Goal: Check status: Check status

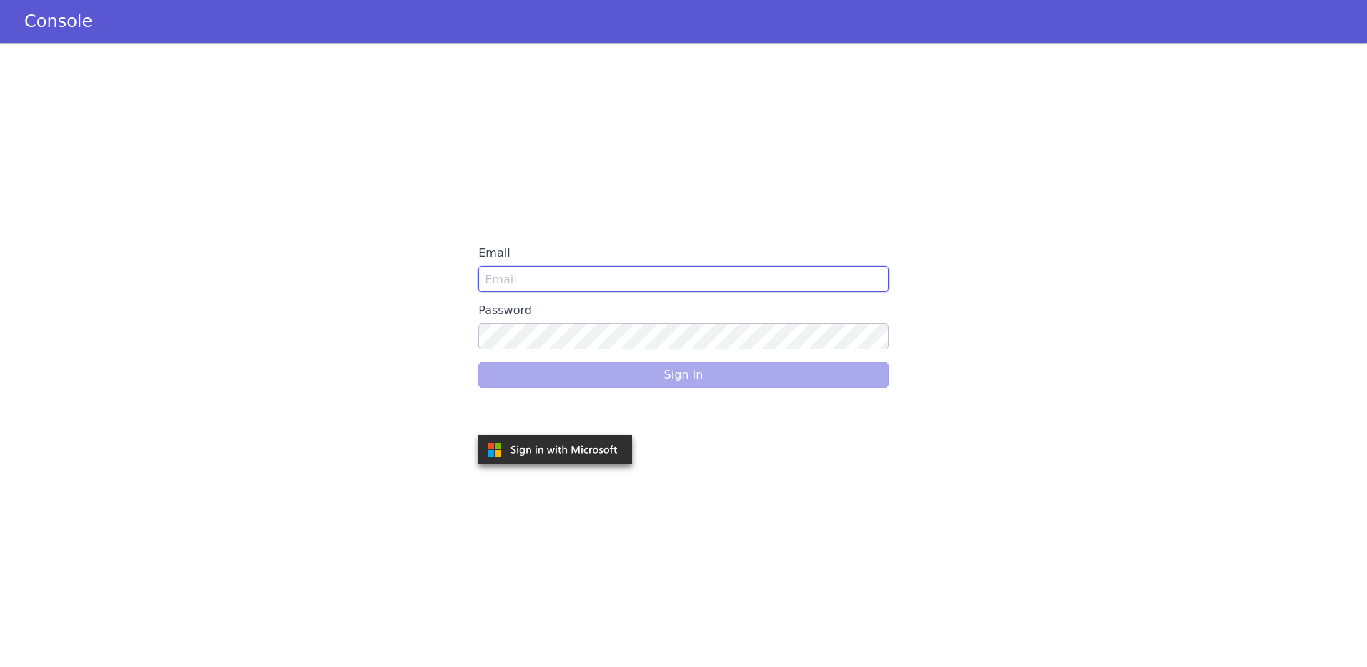
type input "[PERSON_NAME][EMAIL_ADDRESS][DOMAIN_NAME]"
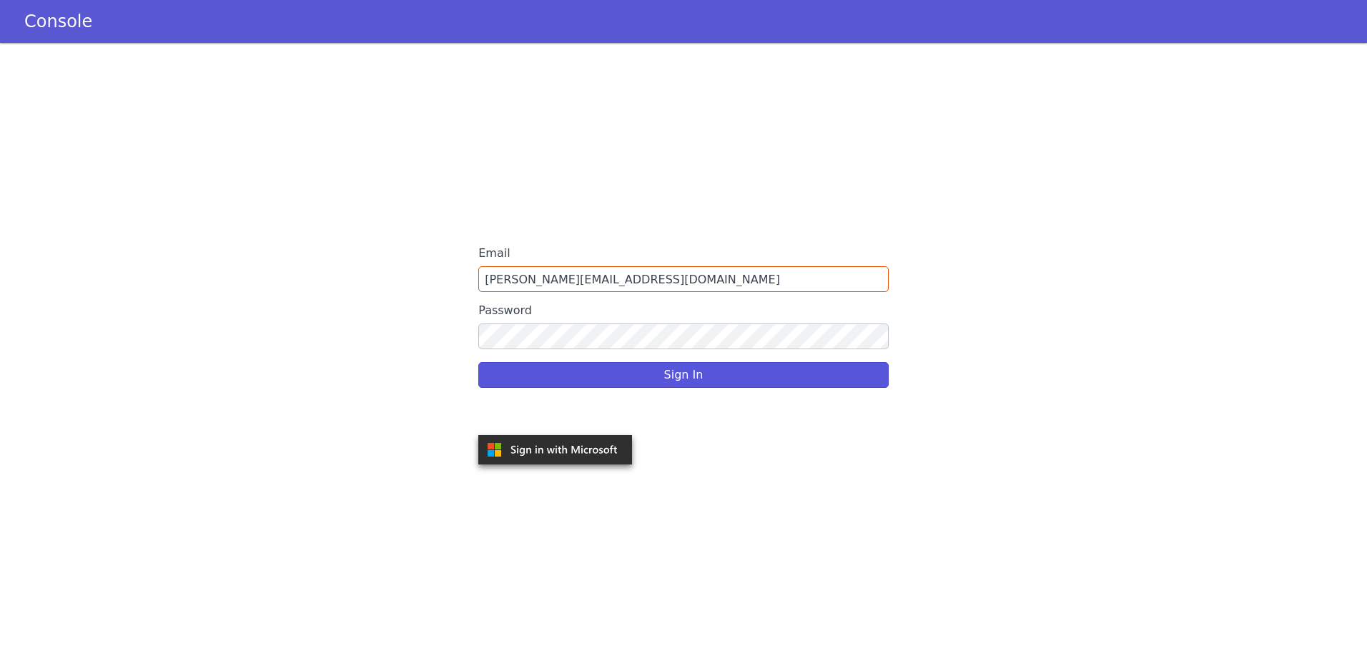
click at [675, 377] on div "Sign In" at bounding box center [683, 375] width 410 height 40
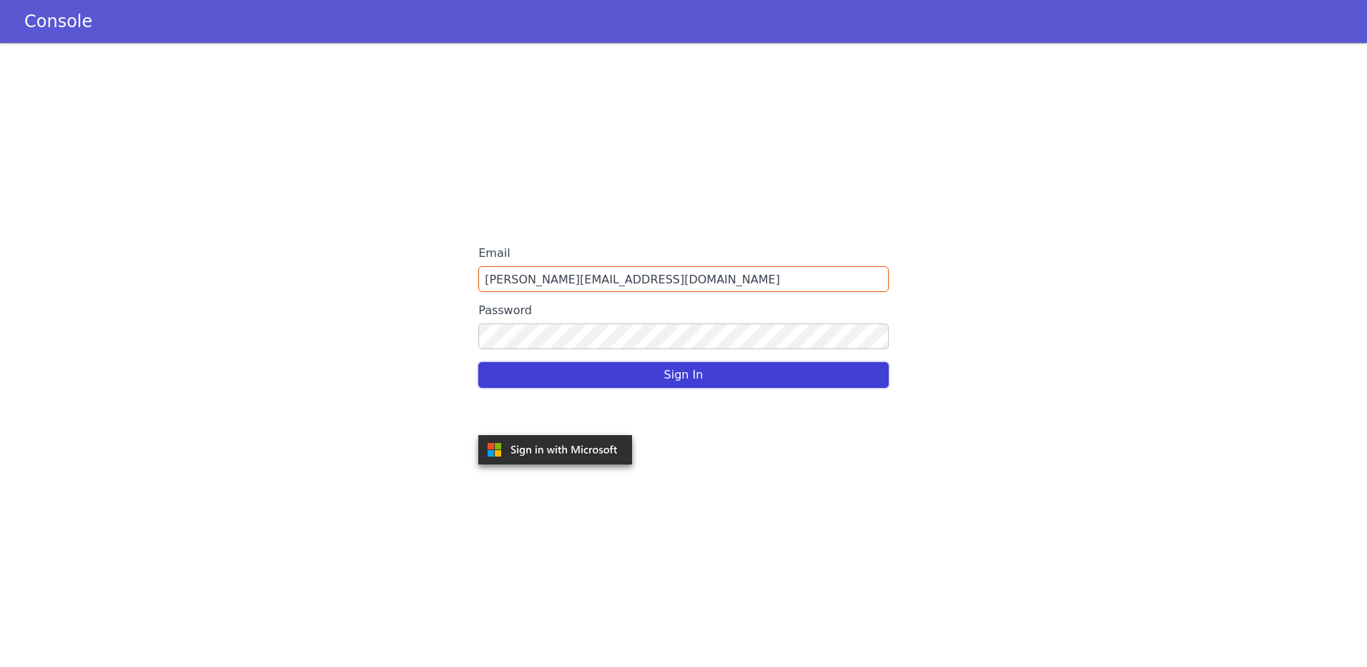
click at [697, 379] on button "Sign In" at bounding box center [683, 375] width 410 height 26
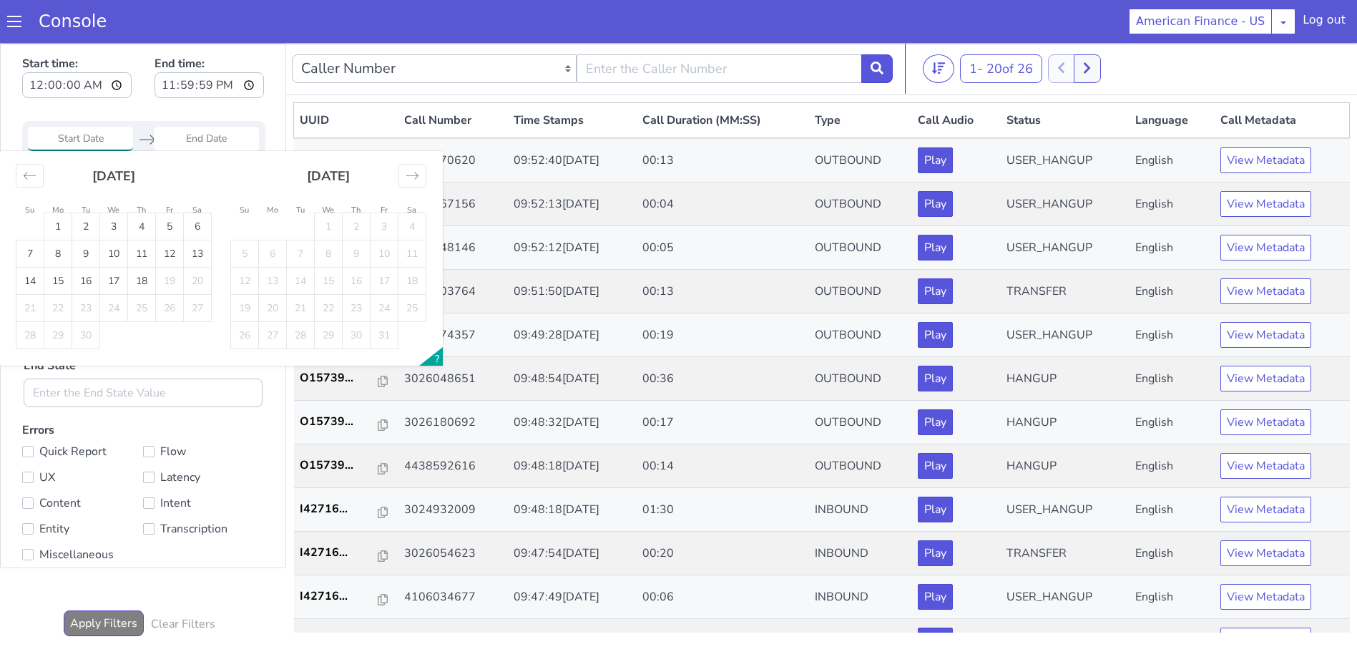
click at [94, 139] on input "Start Date" at bounding box center [80, 139] width 105 height 24
click at [122, 270] on td "17" at bounding box center [114, 280] width 28 height 27
type input "[DATE]"
click at [122, 270] on td "17" at bounding box center [114, 280] width 28 height 27
type input "[DATE]"
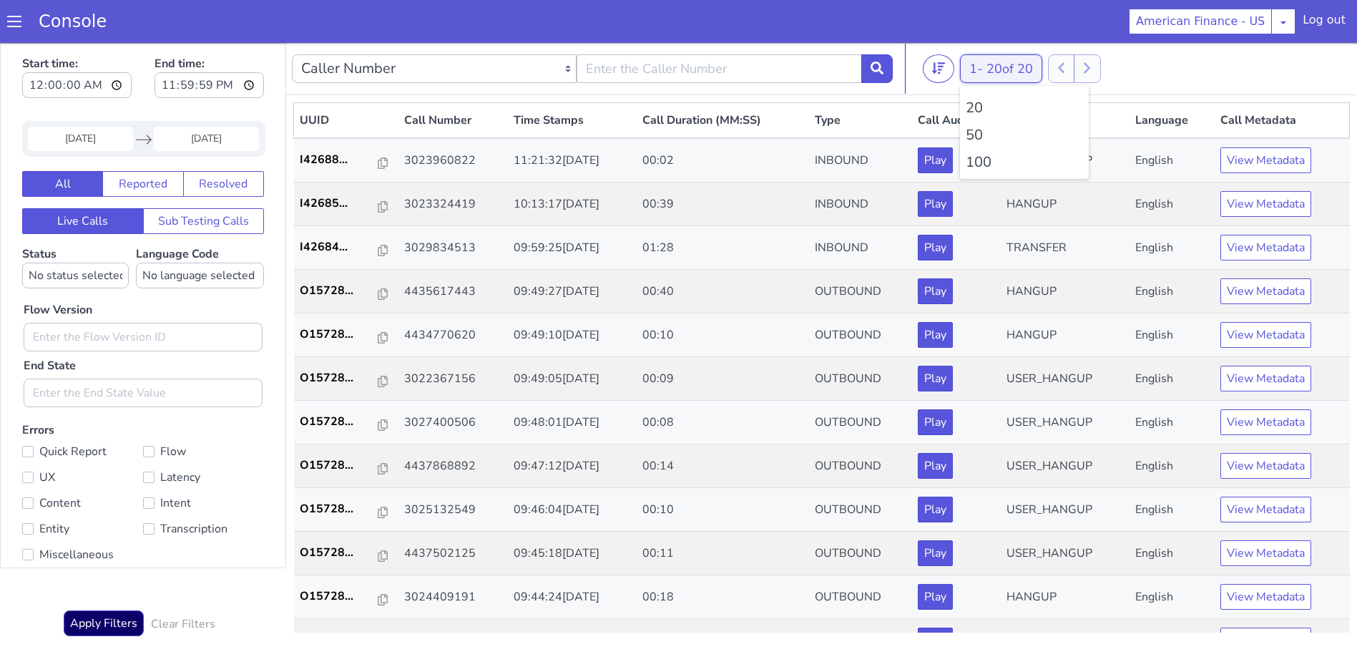
click at [1005, 75] on span "20 of 20" at bounding box center [1009, 68] width 46 height 17
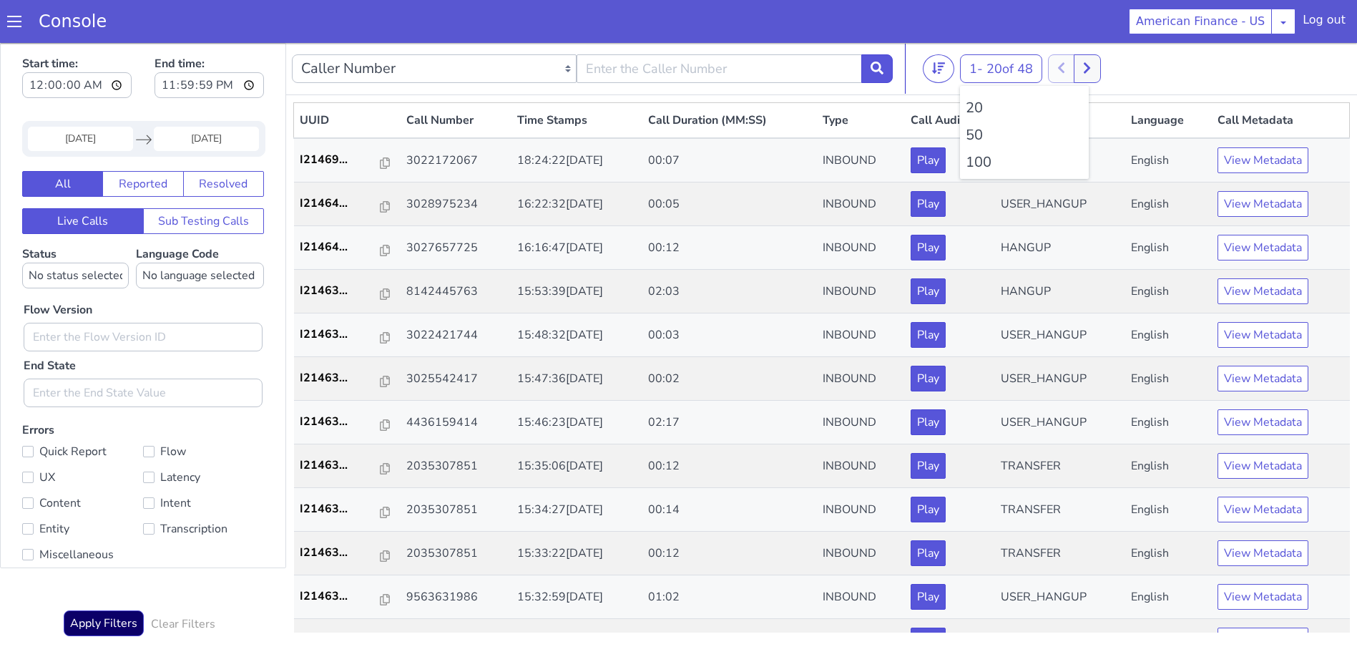
click at [1010, 159] on li "100" at bounding box center [1023, 162] width 117 height 21
